Goal: Task Accomplishment & Management: Use online tool/utility

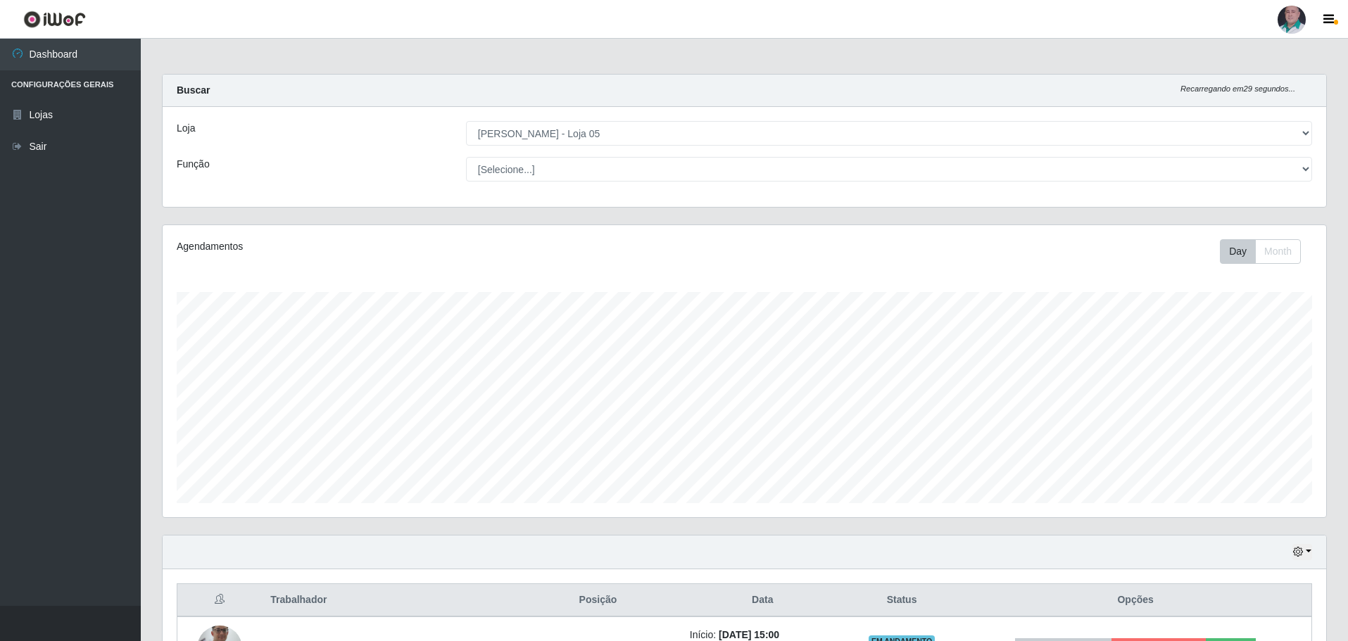
select select "252"
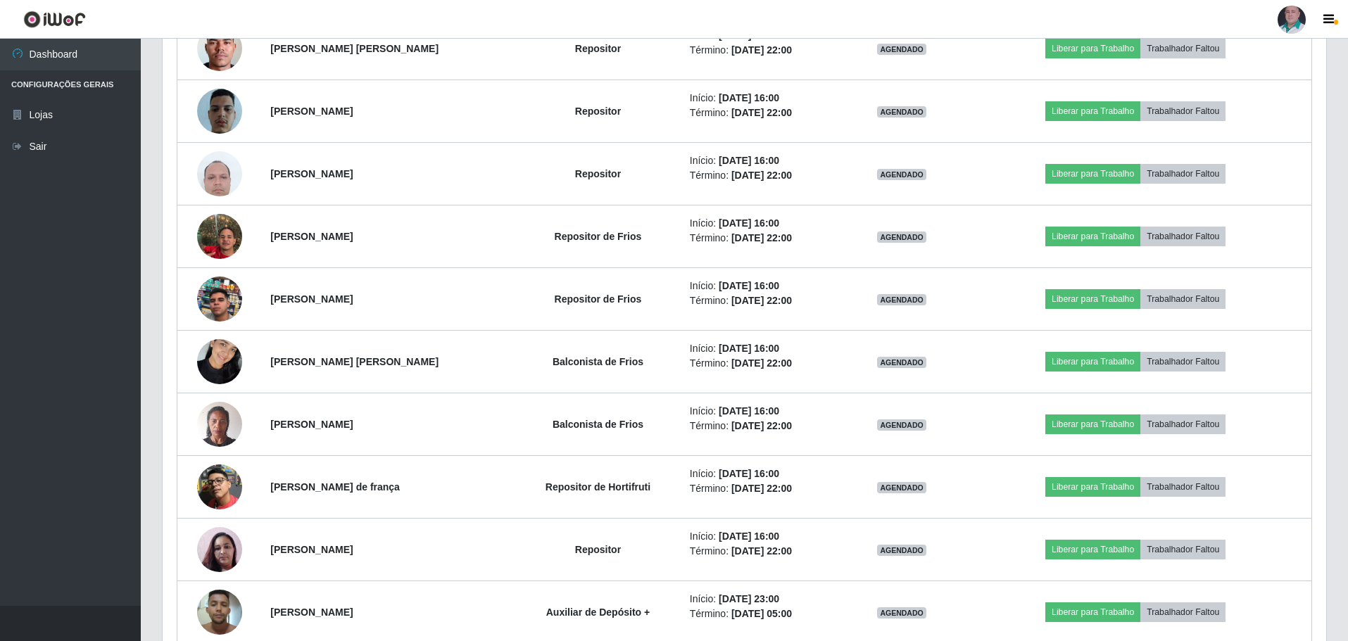
scroll to position [292, 1163]
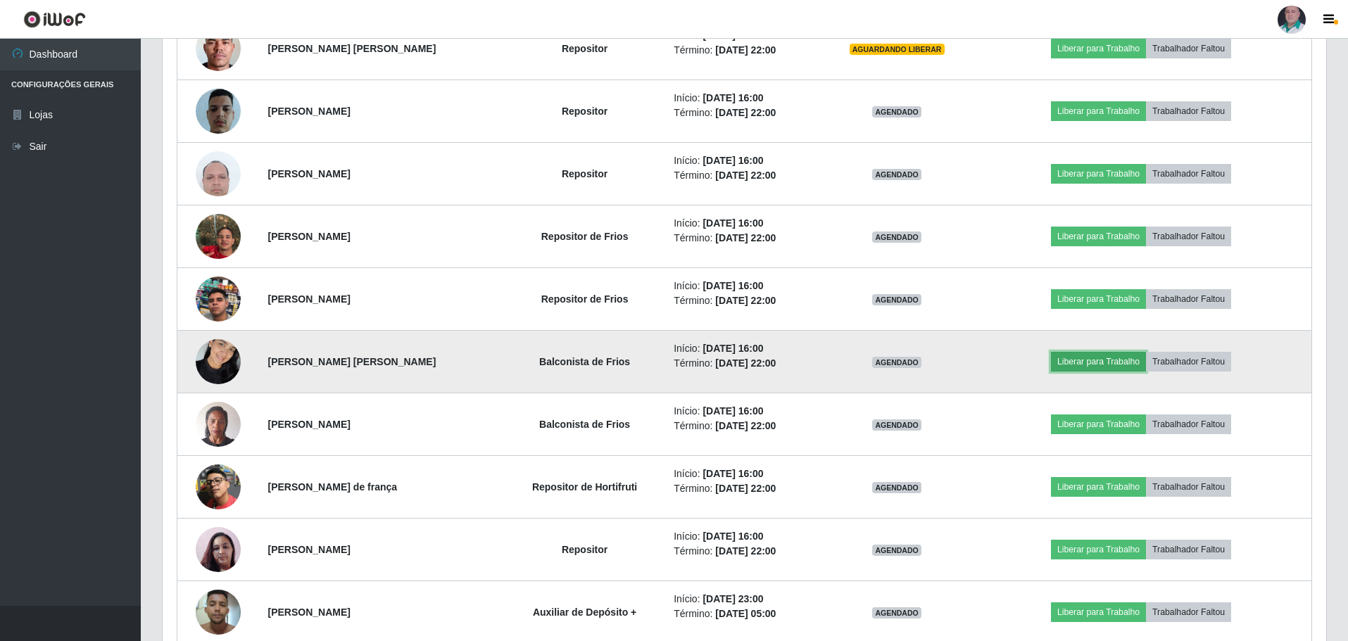
click at [1129, 362] on button "Liberar para Trabalho" at bounding box center [1098, 362] width 95 height 20
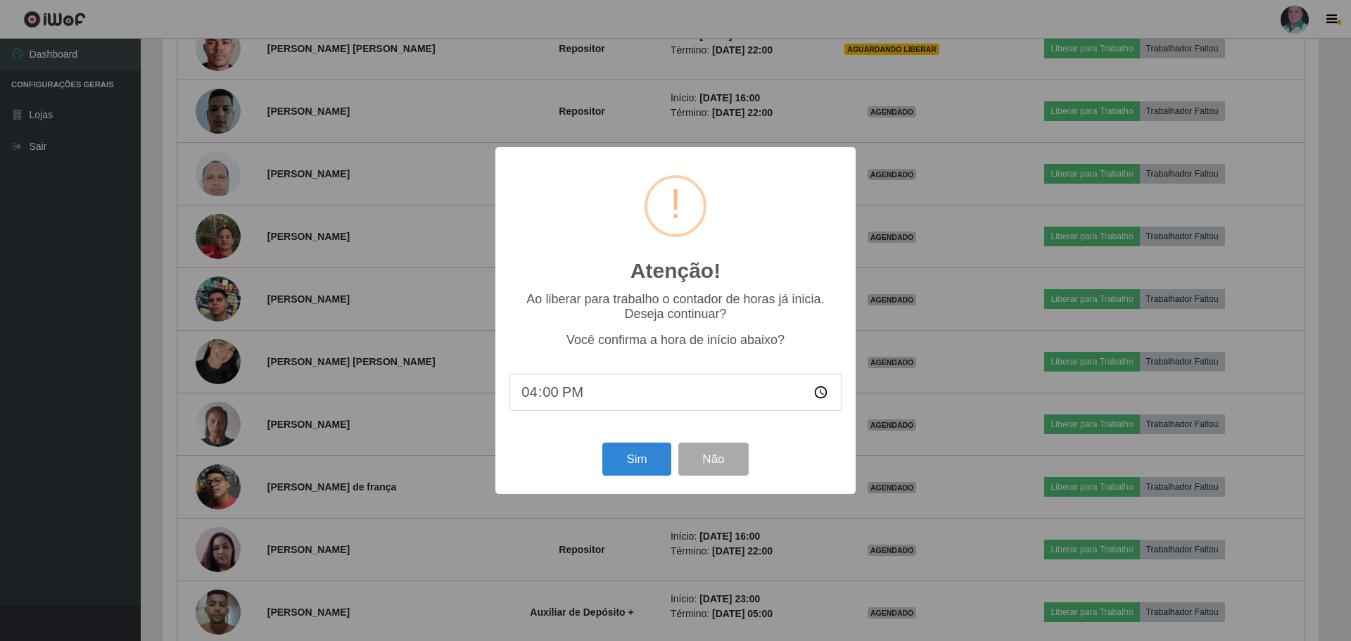
click at [899, 236] on div "Atenção! × Ao liberar para trabalho o contador de horas já inicia. Deseja conti…" at bounding box center [675, 320] width 1351 height 641
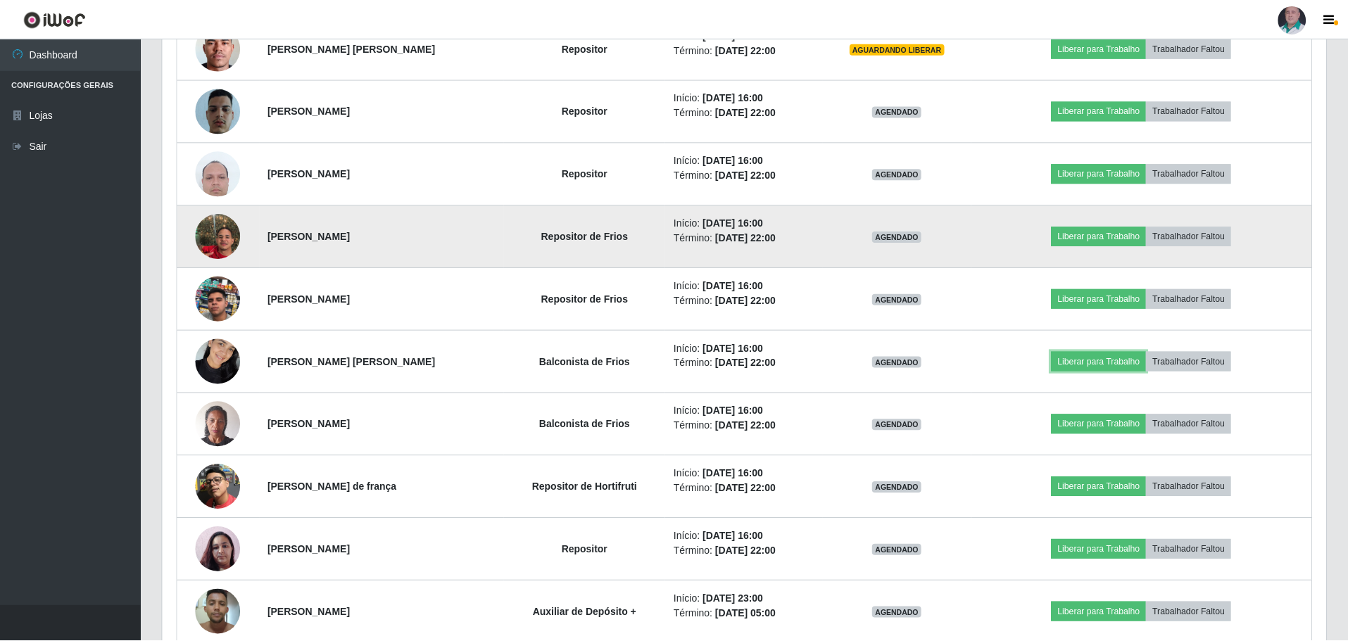
scroll to position [292, 1163]
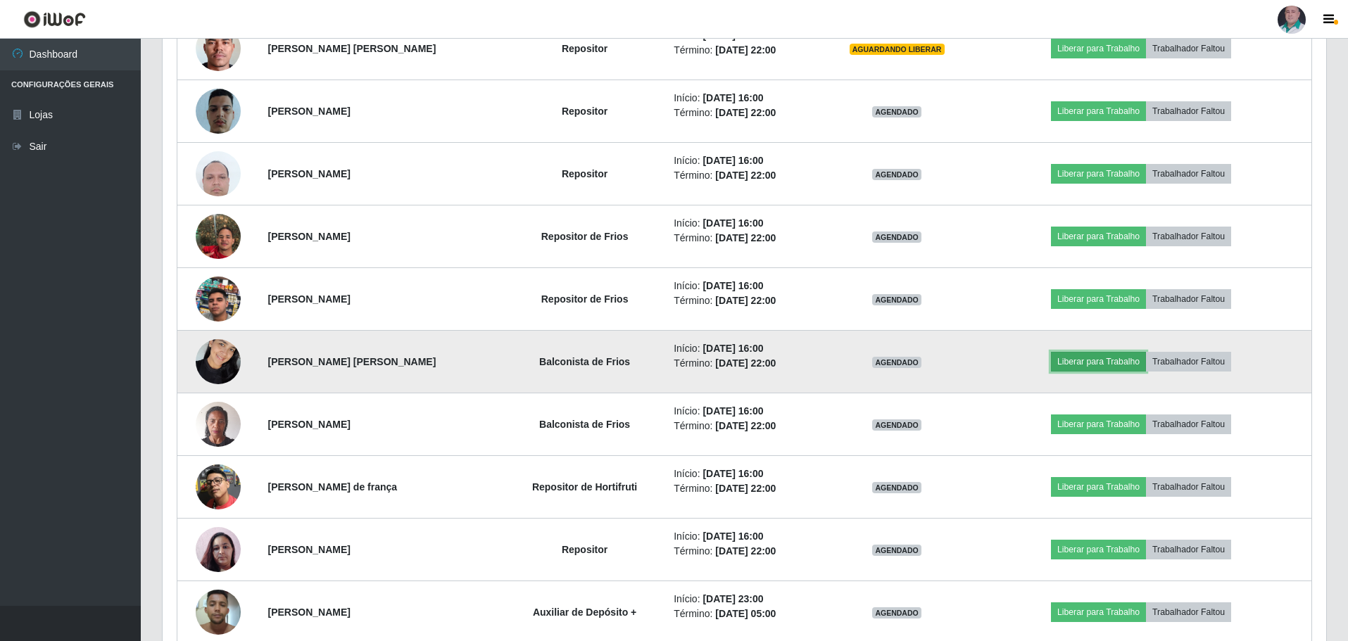
click at [1094, 366] on button "Liberar para Trabalho" at bounding box center [1098, 362] width 95 height 20
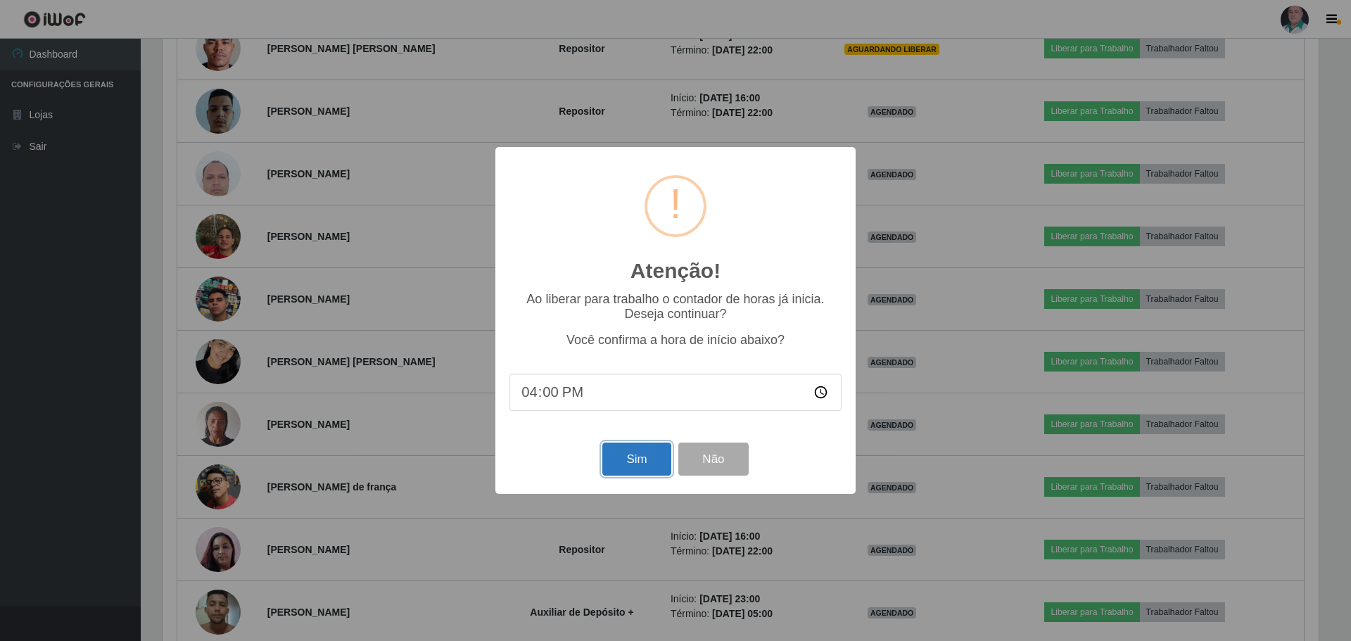
click at [620, 465] on button "Sim" at bounding box center [636, 459] width 68 height 33
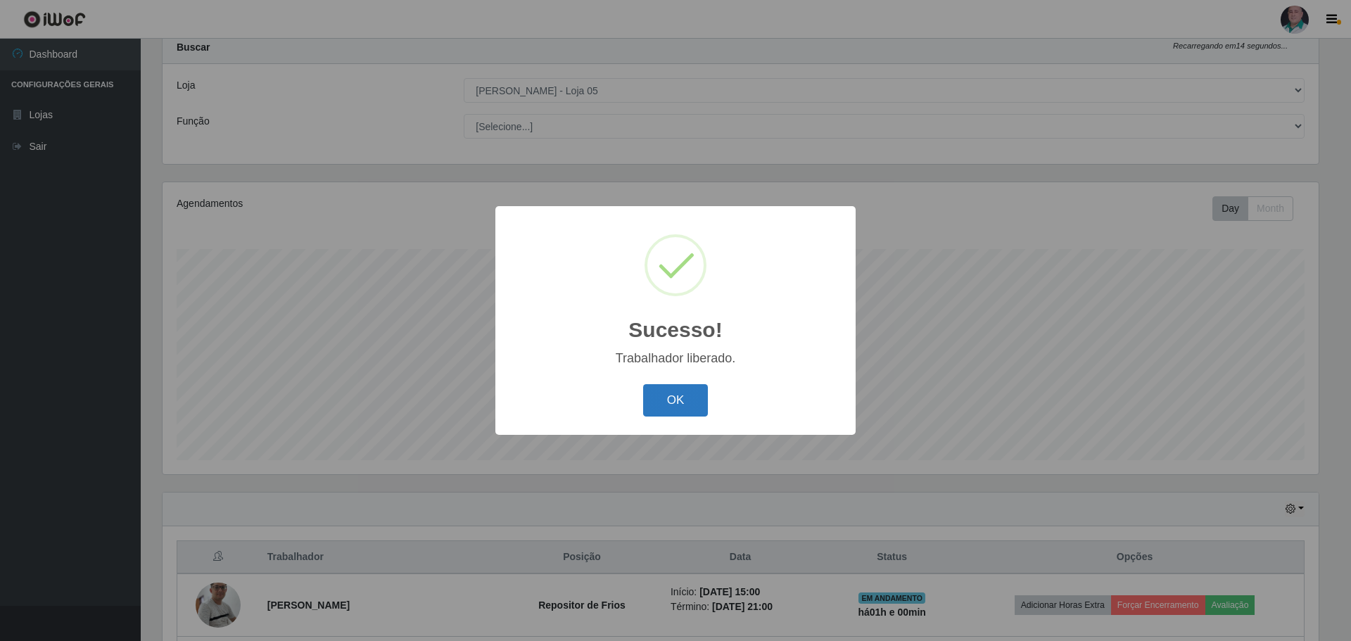
click at [674, 417] on button "OK" at bounding box center [675, 400] width 65 height 33
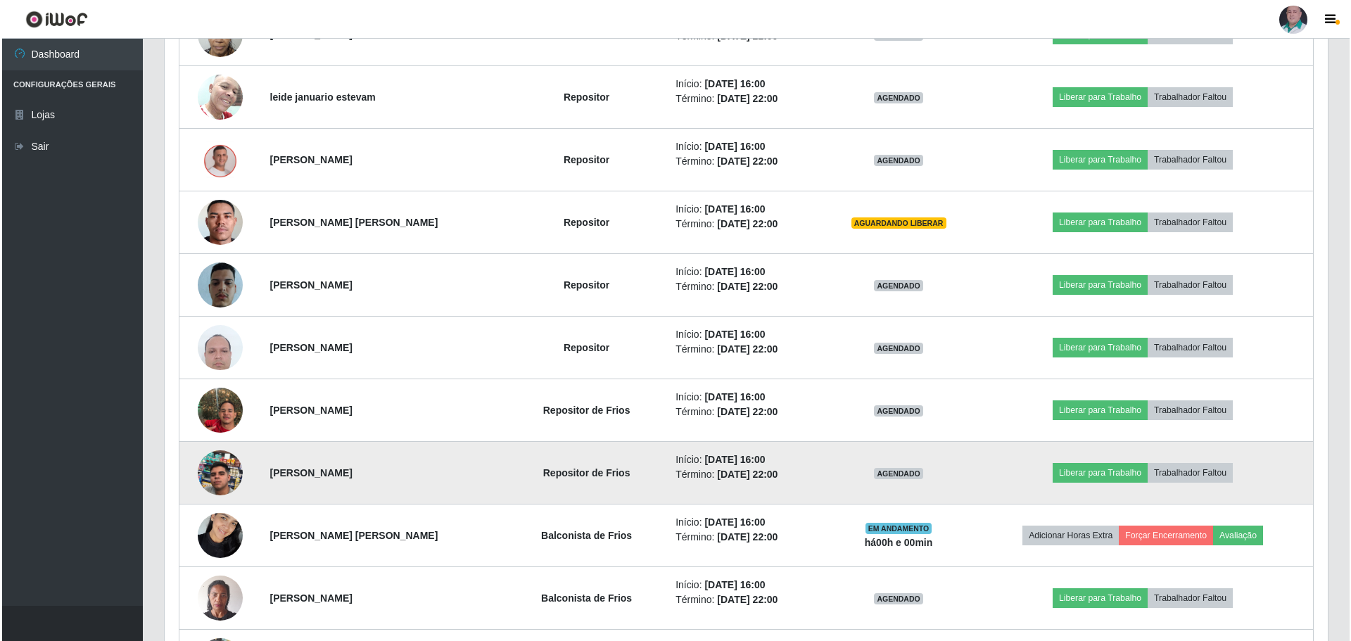
scroll to position [747, 0]
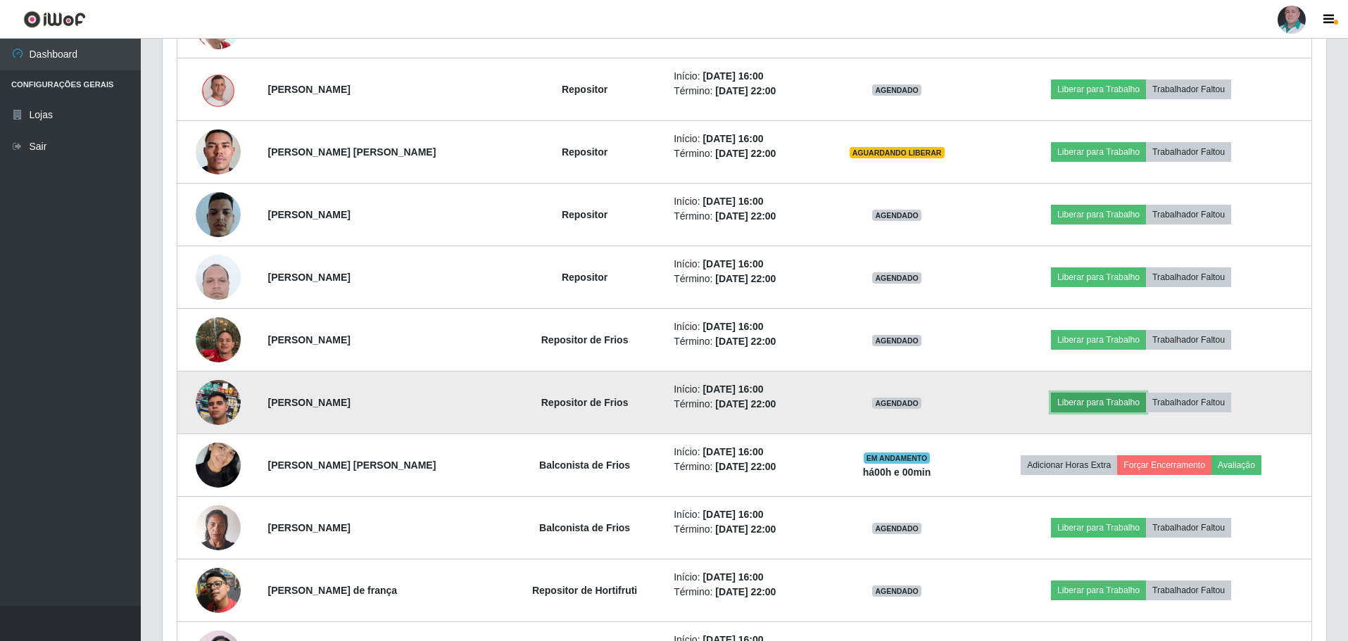
click at [1084, 403] on button "Liberar para Trabalho" at bounding box center [1098, 403] width 95 height 20
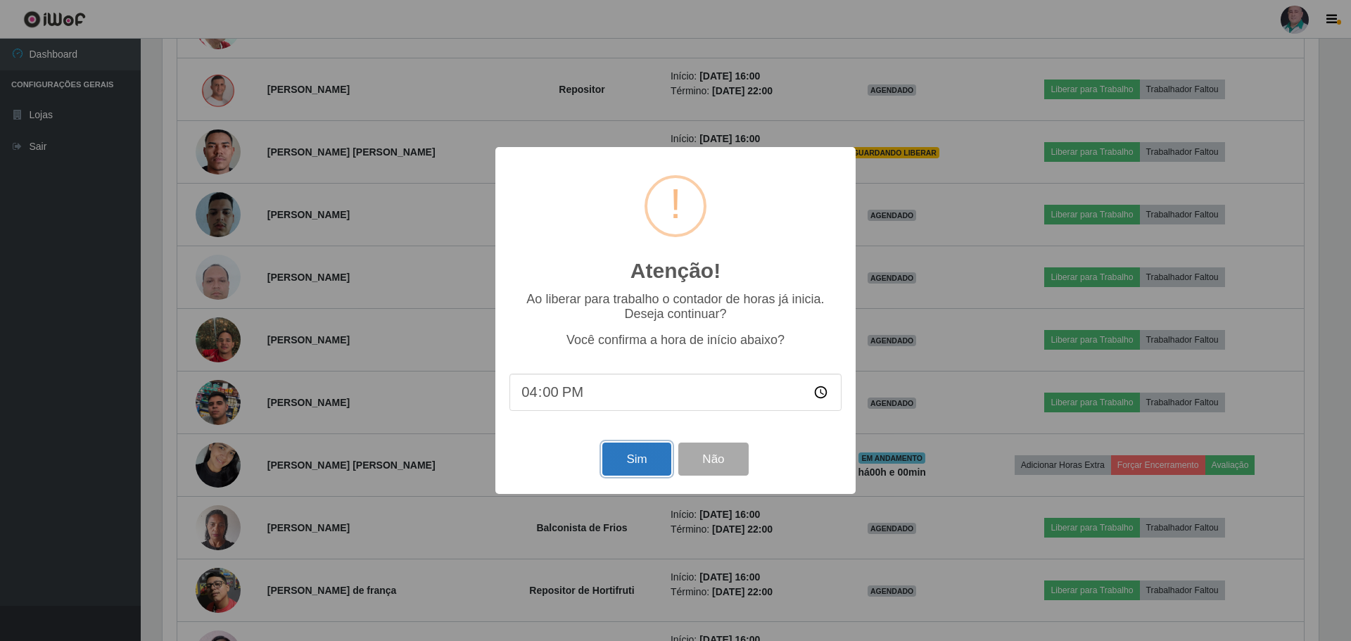
click at [628, 460] on button "Sim" at bounding box center [636, 459] width 68 height 33
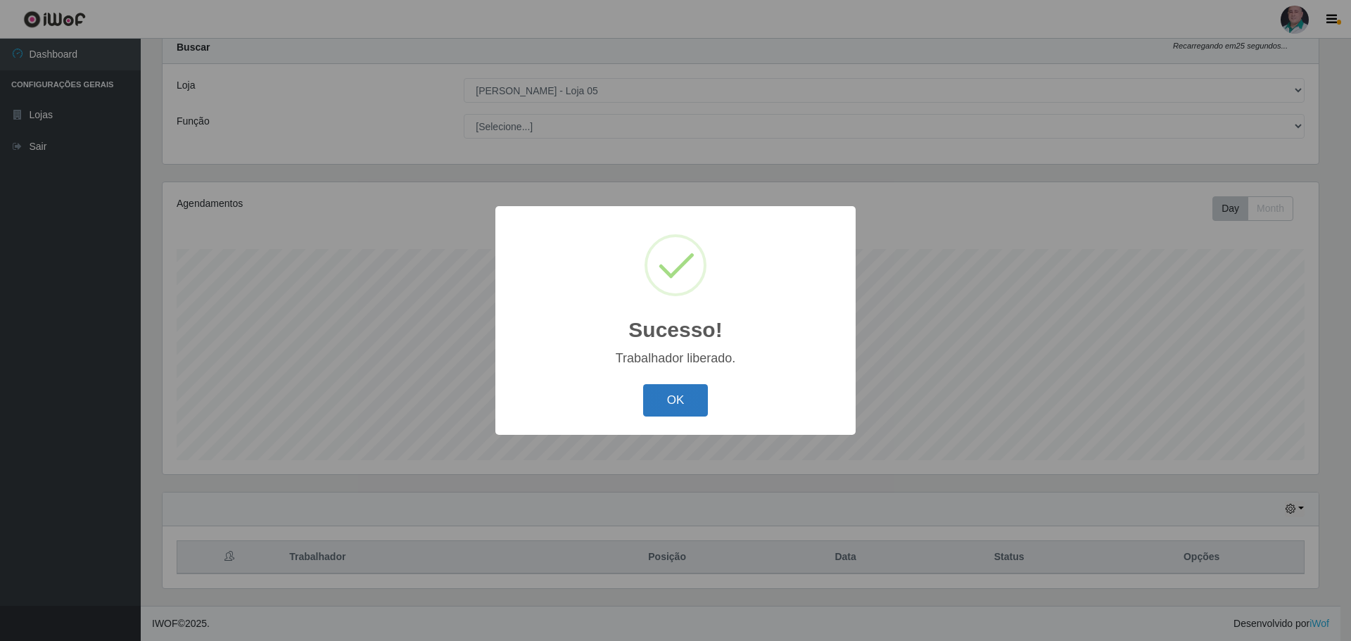
click at [681, 400] on button "OK" at bounding box center [675, 400] width 65 height 33
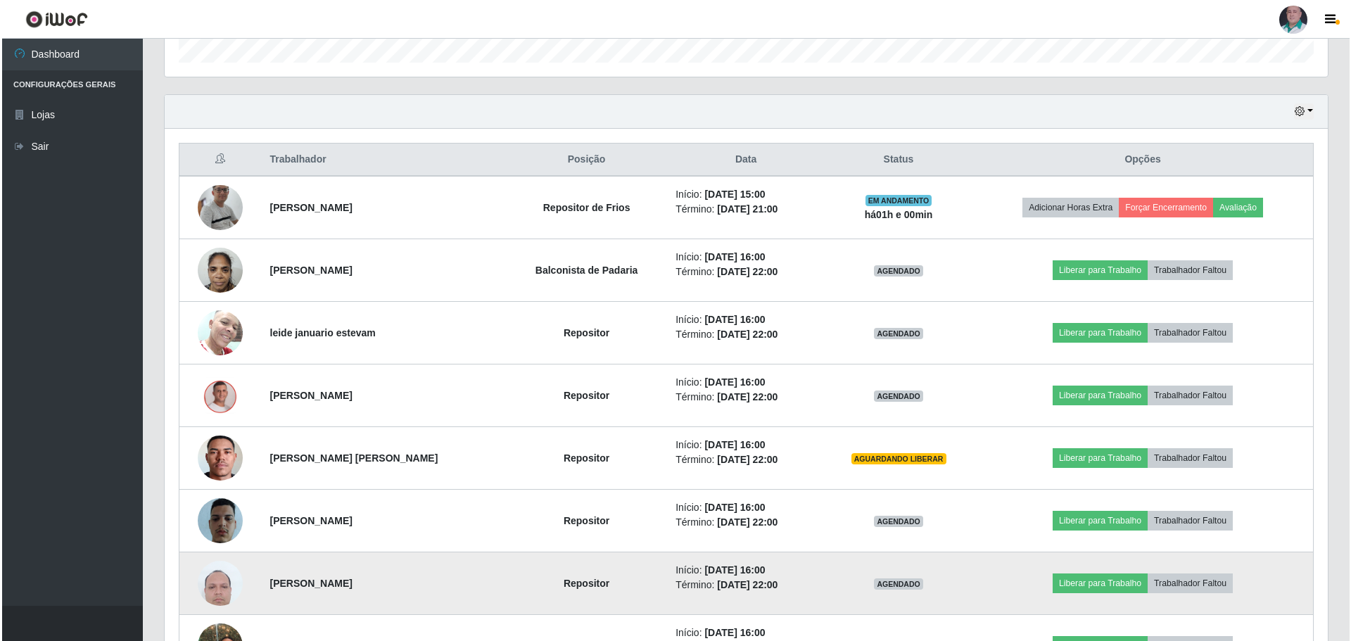
scroll to position [465, 0]
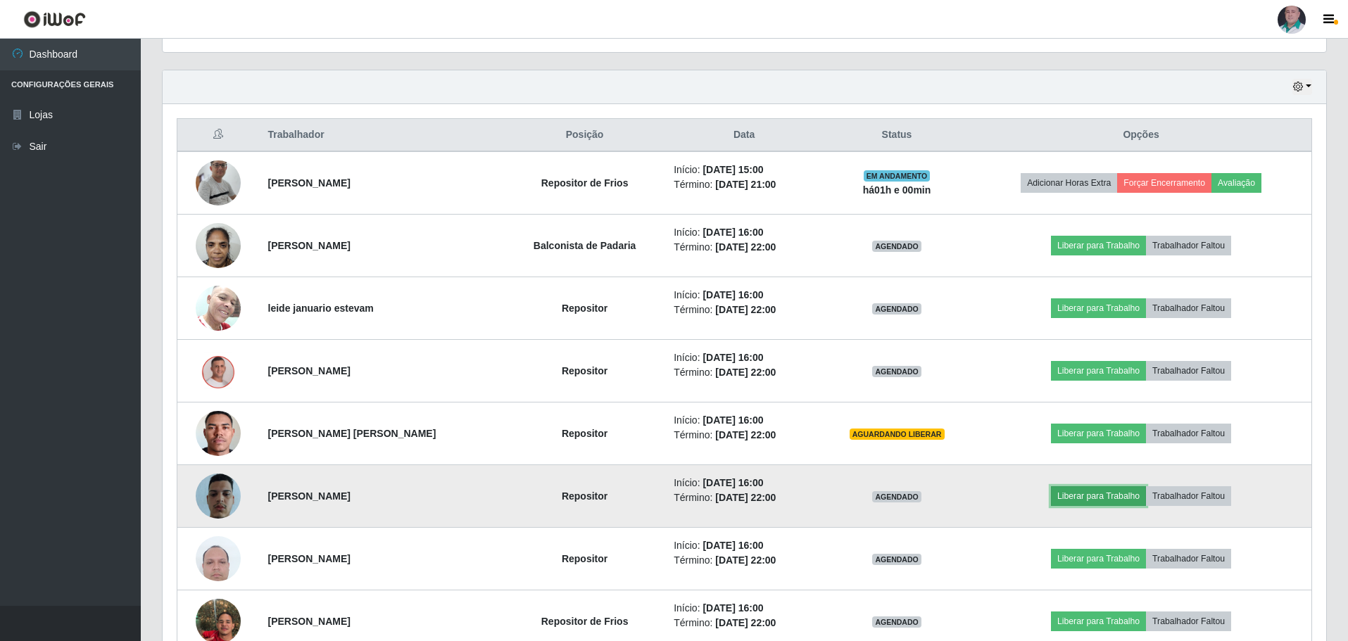
click at [1083, 495] on button "Liberar para Trabalho" at bounding box center [1098, 496] width 95 height 20
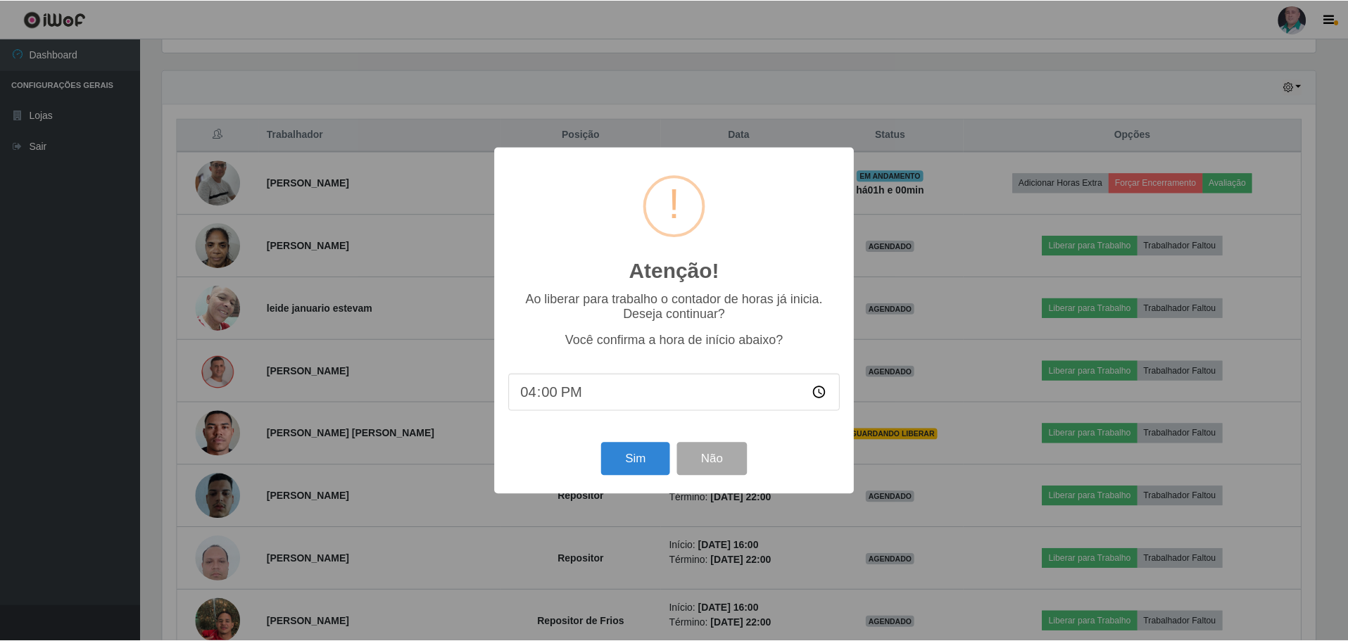
scroll to position [292, 1156]
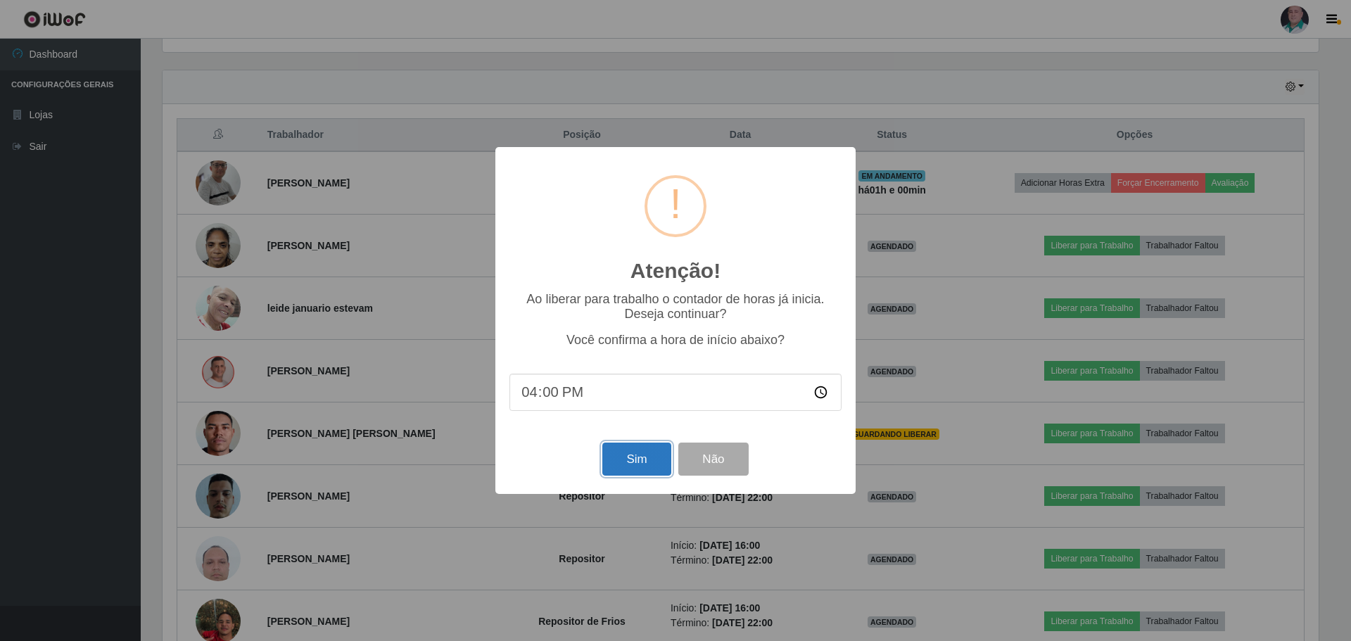
click at [628, 460] on button "Sim" at bounding box center [636, 459] width 68 height 33
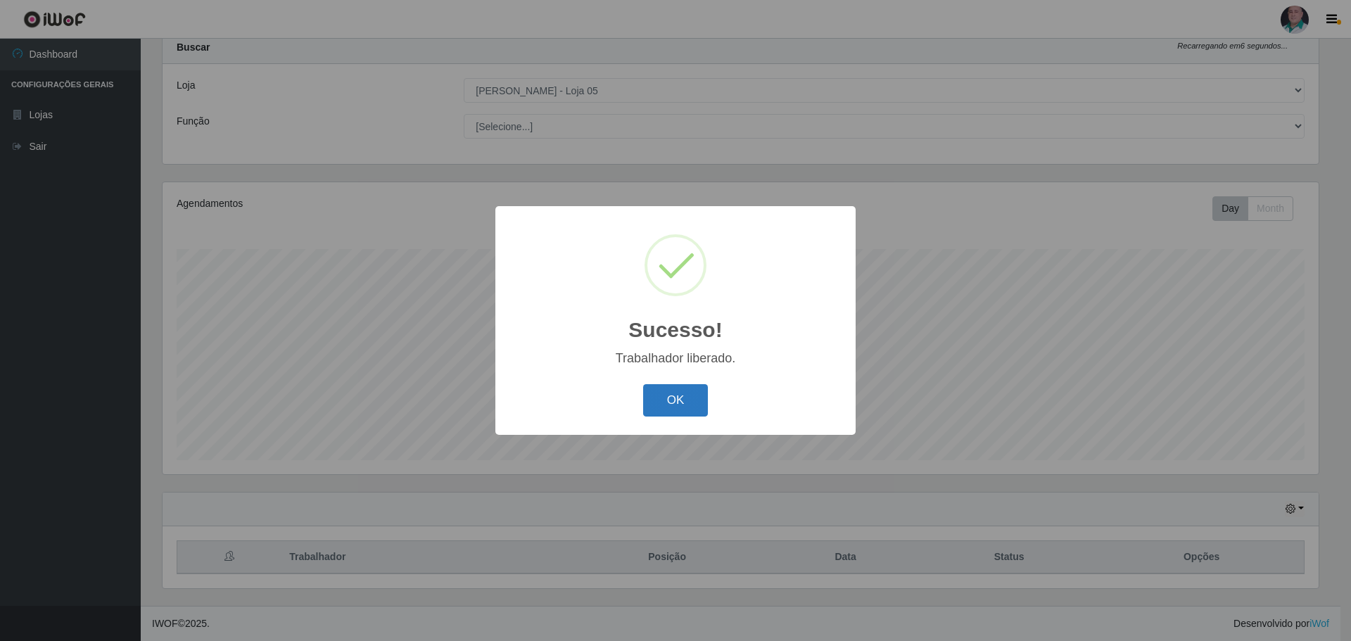
click at [695, 398] on button "OK" at bounding box center [675, 400] width 65 height 33
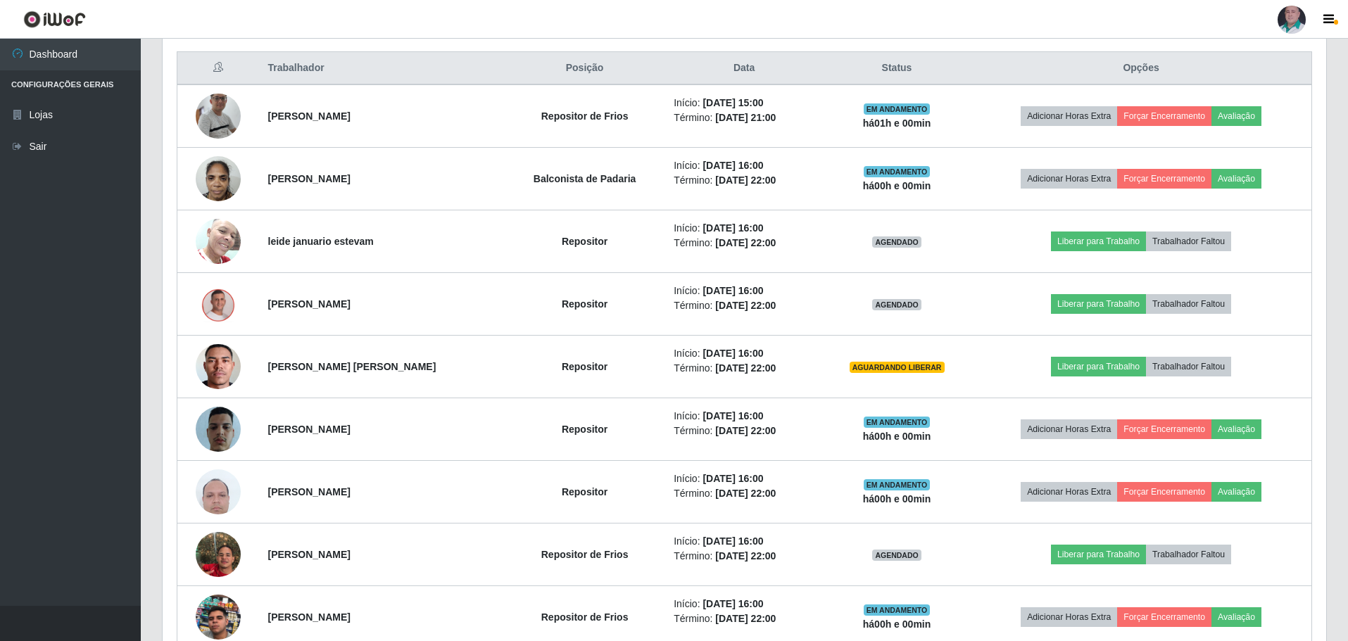
scroll to position [0, 0]
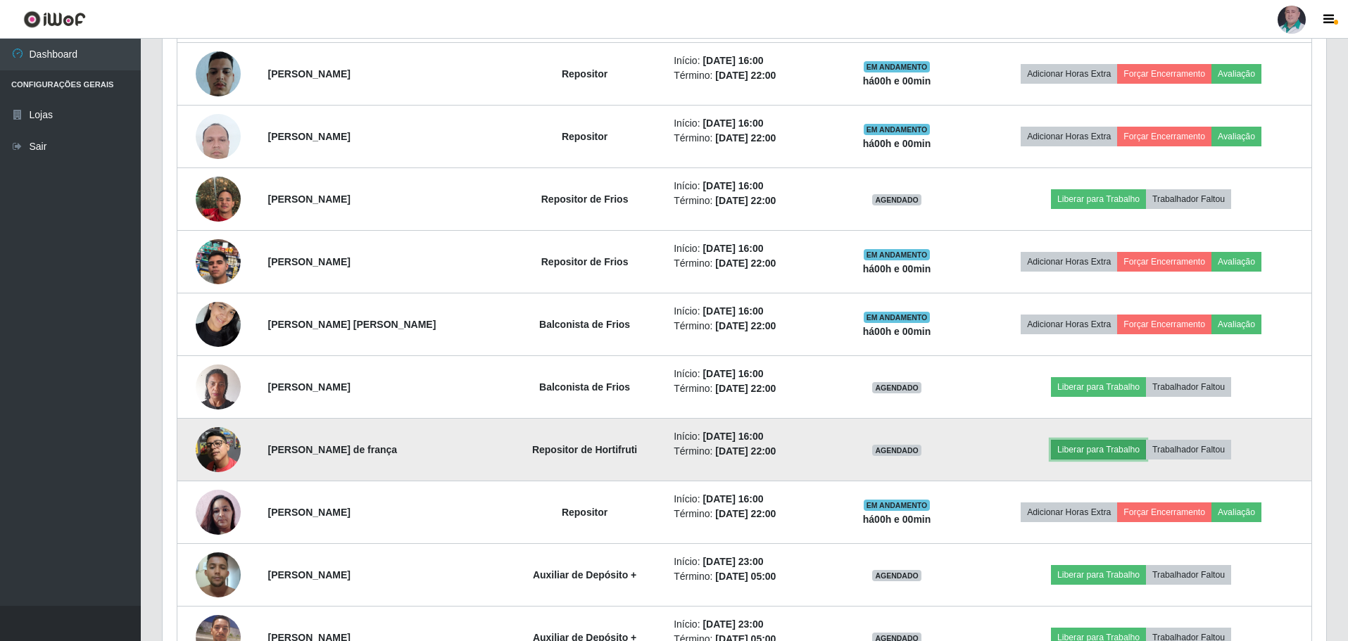
click at [1104, 451] on button "Liberar para Trabalho" at bounding box center [1098, 450] width 95 height 20
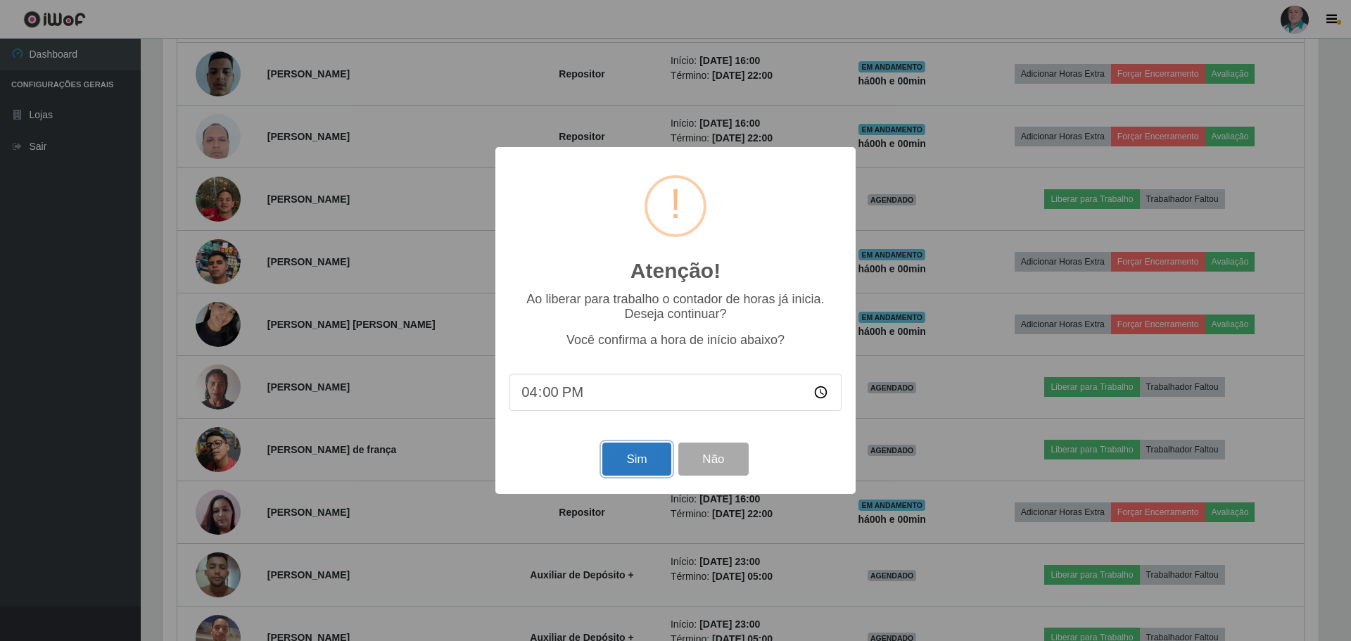
click at [652, 461] on button "Sim" at bounding box center [636, 459] width 68 height 33
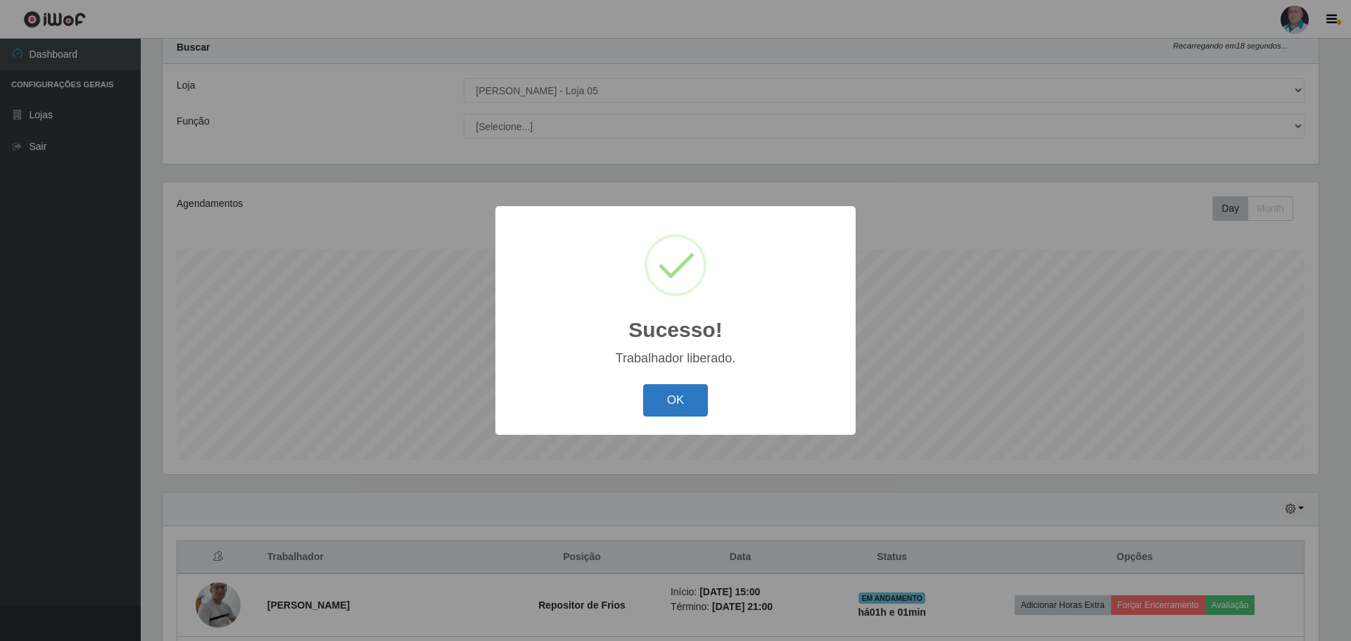
click at [678, 411] on button "OK" at bounding box center [675, 400] width 65 height 33
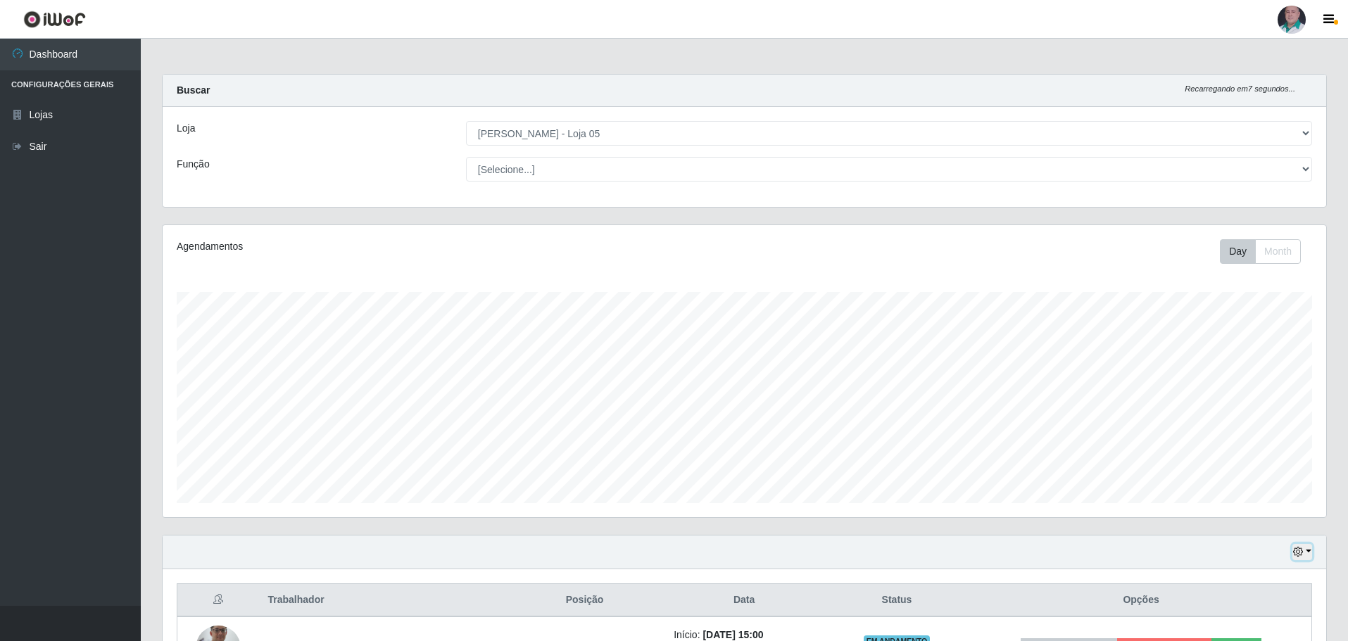
click at [1296, 552] on icon "button" at bounding box center [1298, 552] width 10 height 10
click at [1242, 440] on button "1 dia" at bounding box center [1255, 441] width 111 height 30
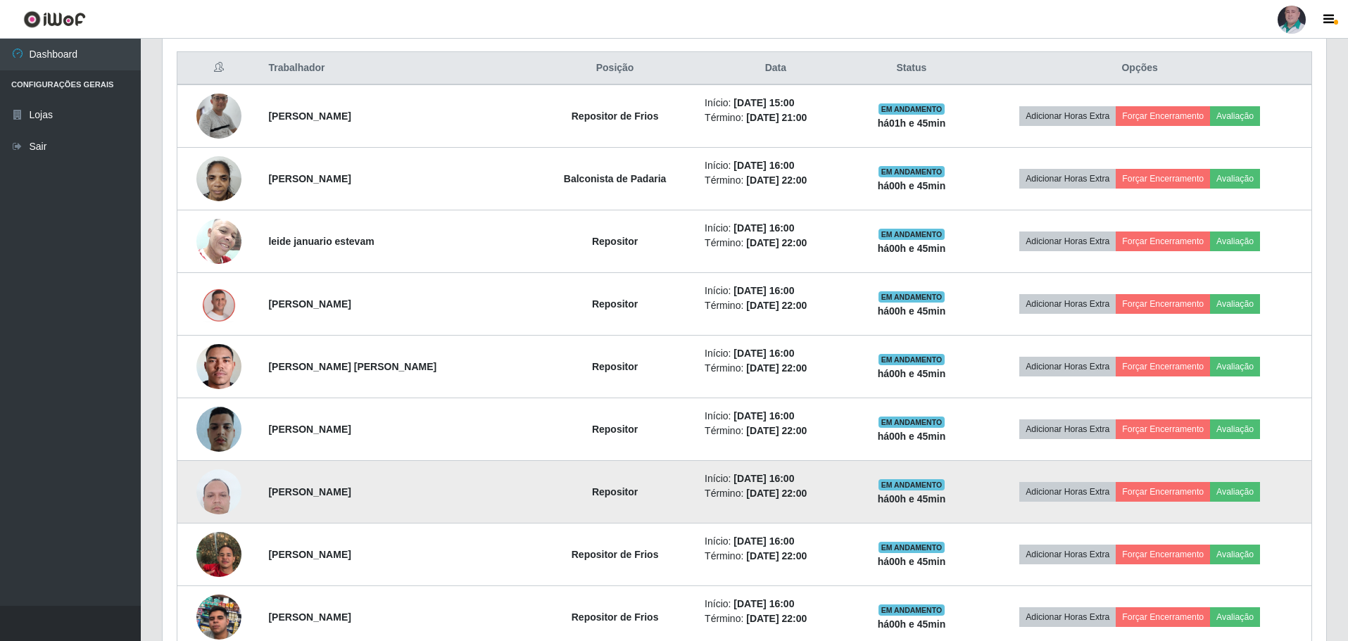
scroll to position [493, 0]
